Goal: Information Seeking & Learning: Learn about a topic

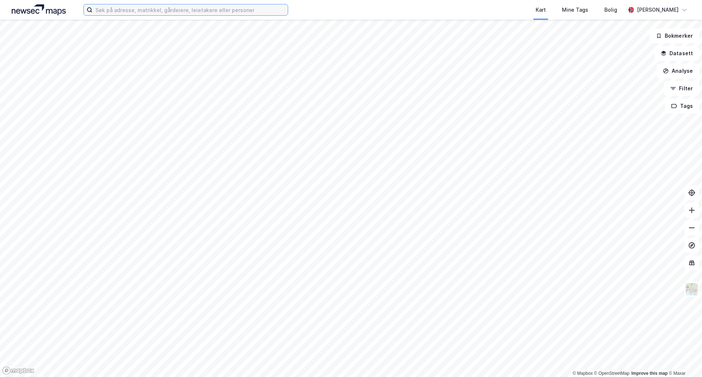
click at [155, 12] on input at bounding box center [189, 9] width 195 height 11
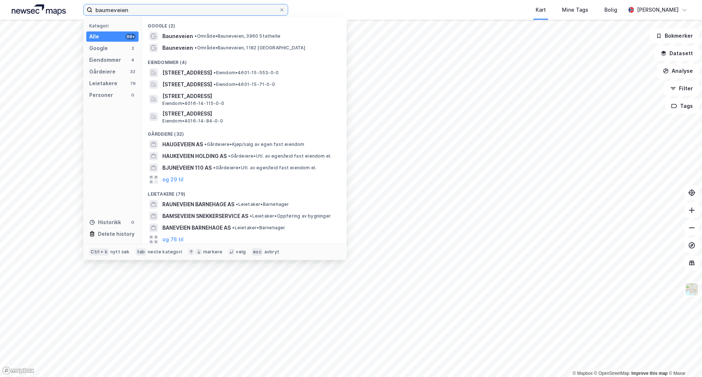
click at [160, 12] on input "baumeveien" at bounding box center [185, 9] width 186 height 11
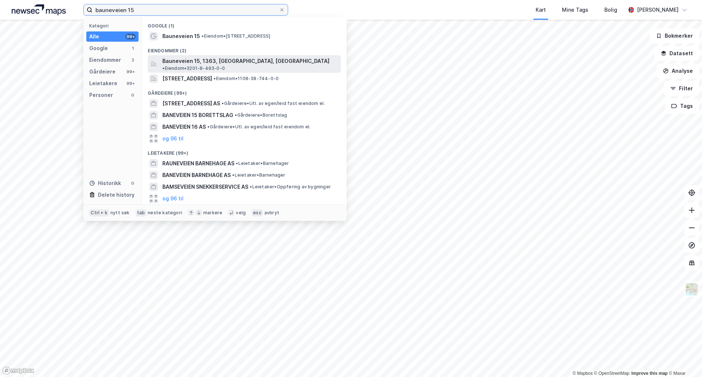
type input "bauneveien 15"
click at [232, 63] on span "Bauneveien 15, 1363, [GEOGRAPHIC_DATA], [GEOGRAPHIC_DATA]" at bounding box center [245, 61] width 167 height 9
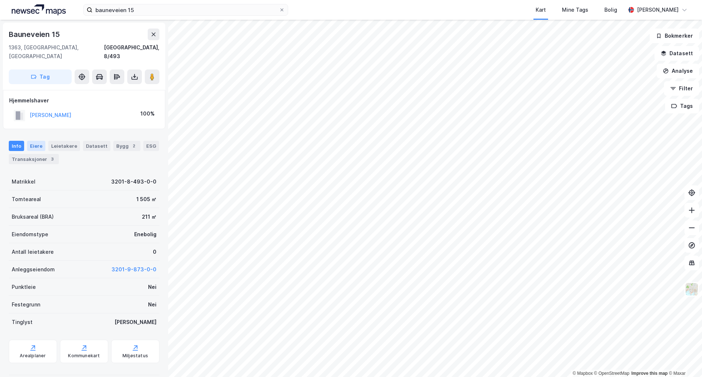
click at [38, 141] on div "Eiere" at bounding box center [36, 146] width 18 height 10
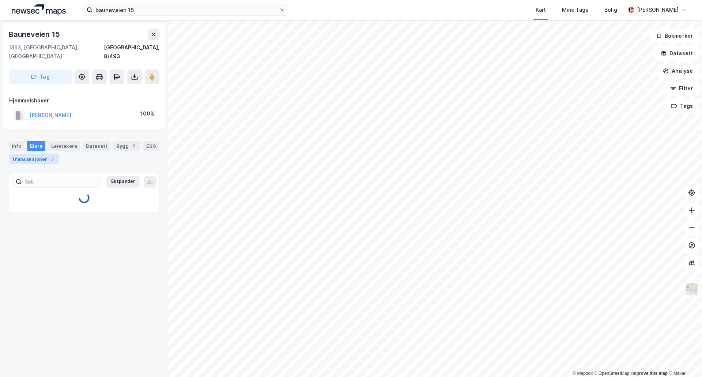
click at [39, 154] on div "Transaksjoner 3" at bounding box center [34, 159] width 50 height 10
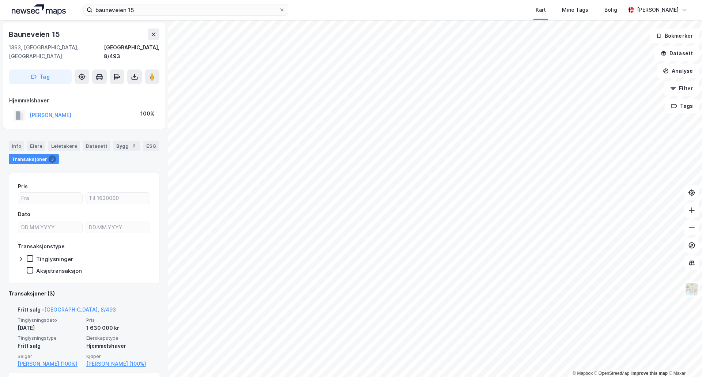
scroll to position [140, 0]
